Goal: Task Accomplishment & Management: Manage account settings

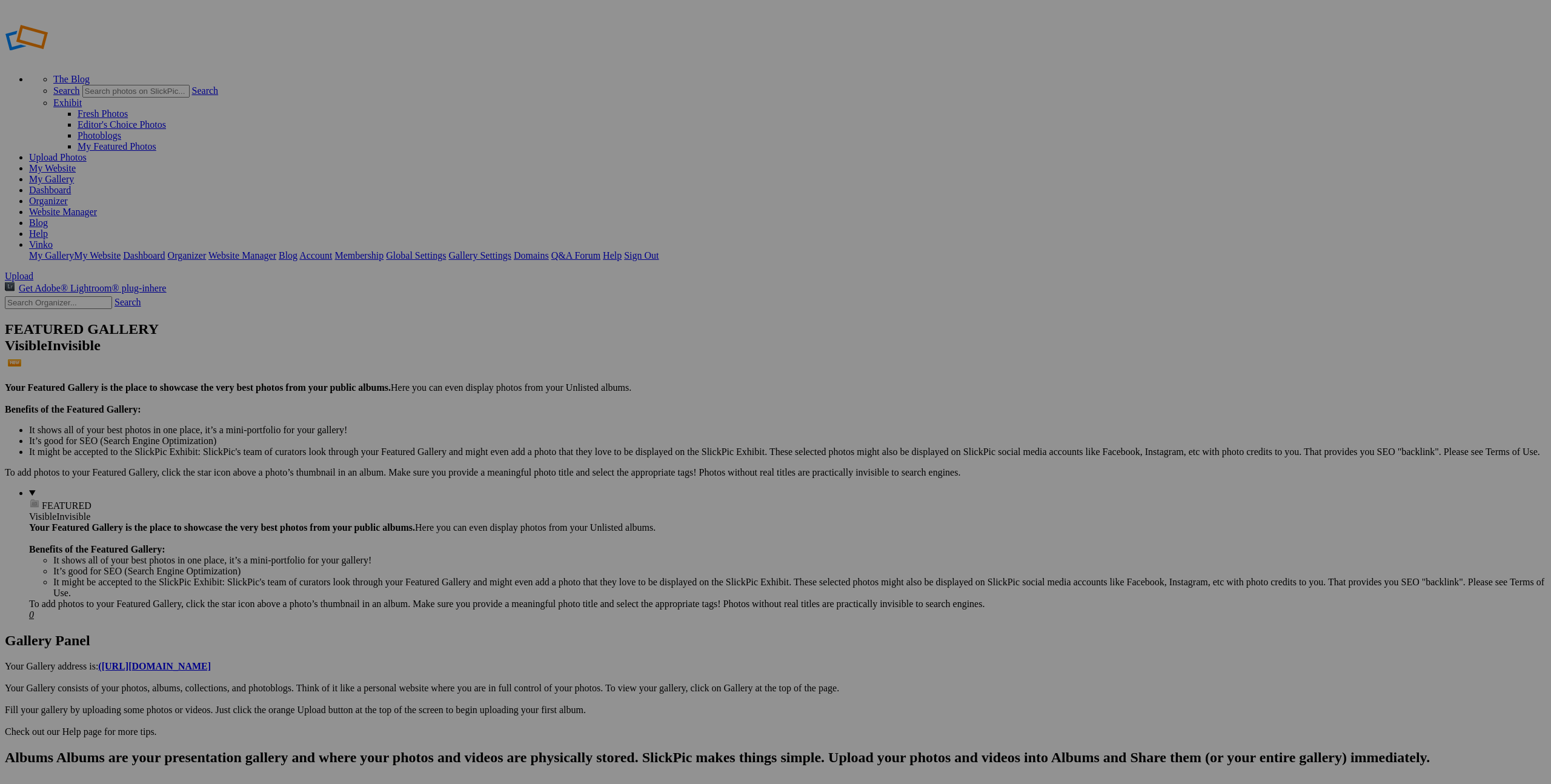
type input "F"
type input "Ekipa"
